Goal: Task Accomplishment & Management: Complete application form

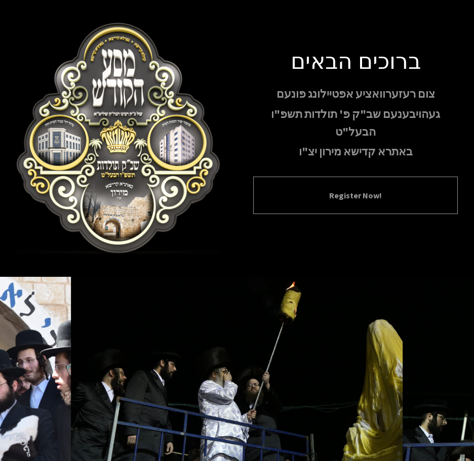
click at [365, 190] on button "Register Now!" at bounding box center [355, 195] width 179 height 12
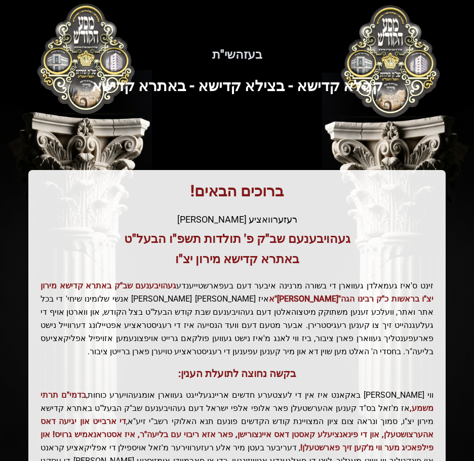
scroll to position [151, 0]
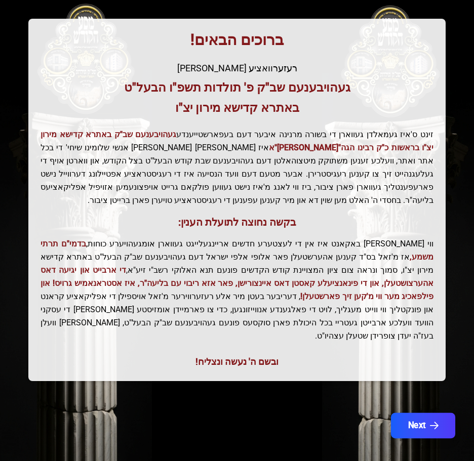
click at [424, 413] on button "Next" at bounding box center [423, 425] width 64 height 25
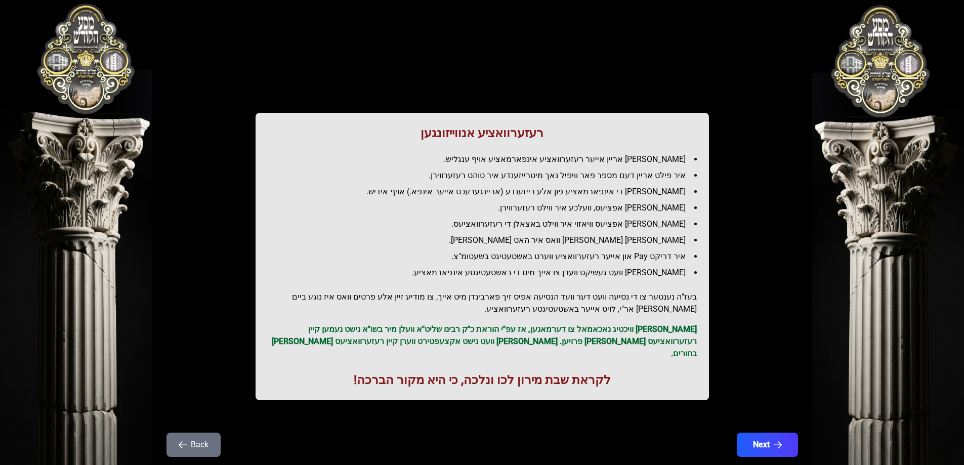
scroll to position [0, 0]
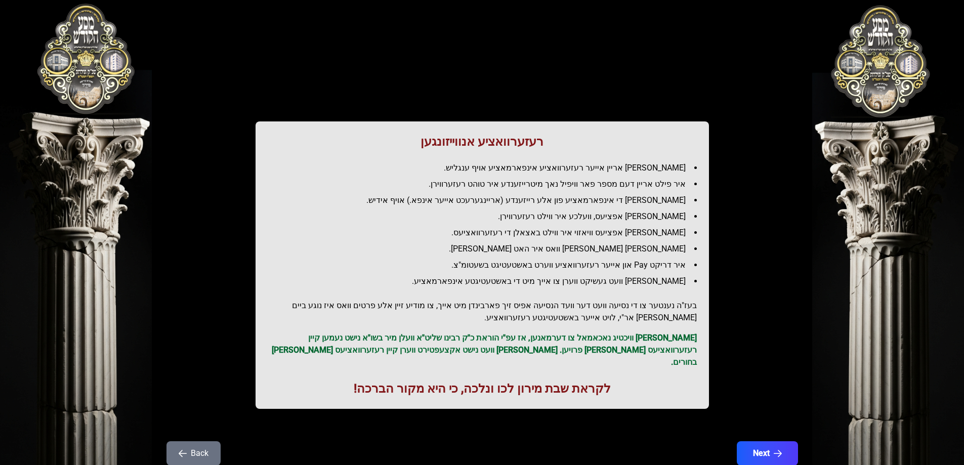
click at [205, 444] on button "Back" at bounding box center [194, 453] width 54 height 24
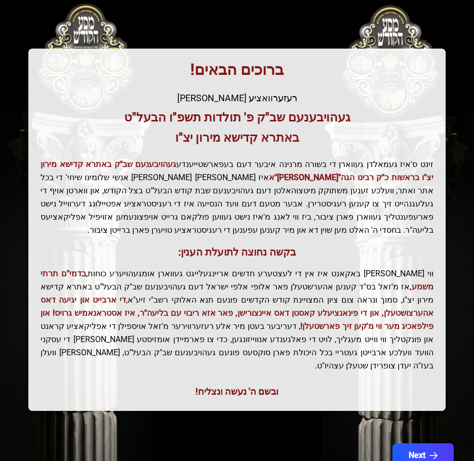
scroll to position [151, 0]
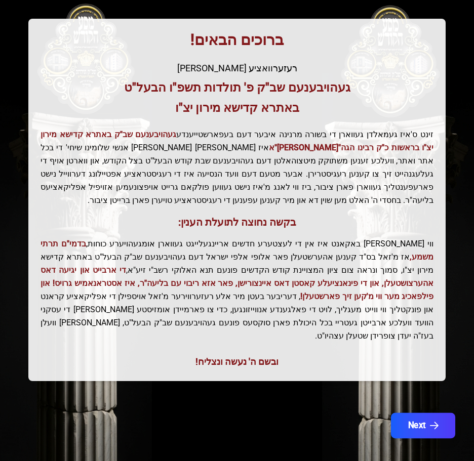
click at [423, 414] on button "Next" at bounding box center [423, 425] width 64 height 25
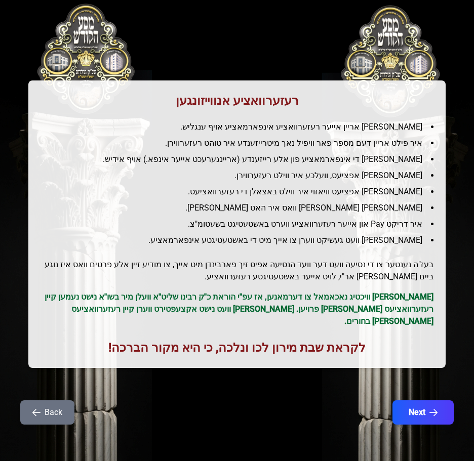
scroll to position [0, 0]
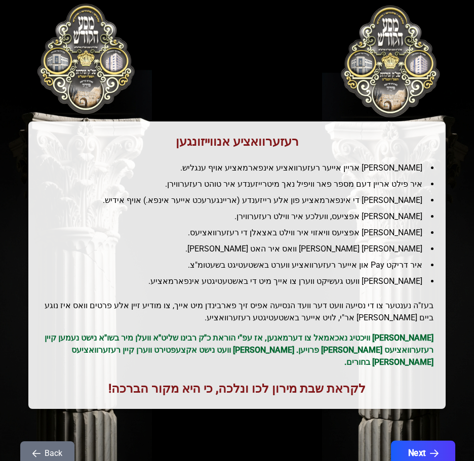
click at [423, 441] on button "Next" at bounding box center [423, 453] width 64 height 25
